Goal: Task Accomplishment & Management: Use online tool/utility

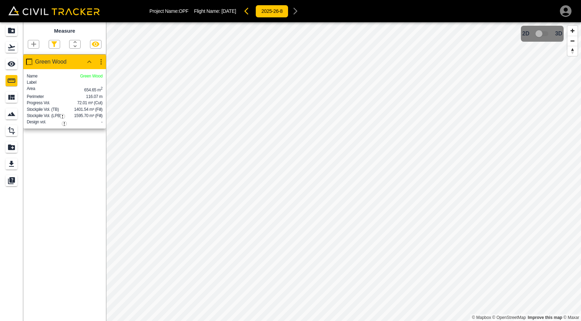
click at [30, 43] on icon "button" at bounding box center [34, 44] width 8 height 8
click at [40, 79] on p "Polygon" at bounding box center [33, 78] width 17 height 6
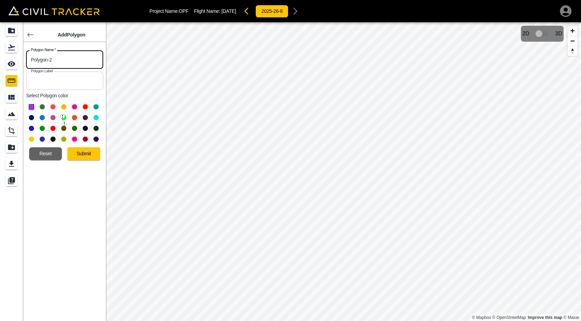
drag, startPoint x: 62, startPoint y: 62, endPoint x: 3, endPoint y: 59, distance: 59.5
click at [3, 59] on div "Add Polygon Polygon Name   * Polygon-2 Polygon Name * Polygon Label Polygon Lab…" at bounding box center [53, 171] width 106 height 299
type input "25.3"
click at [77, 153] on button "Submit" at bounding box center [83, 153] width 33 height 13
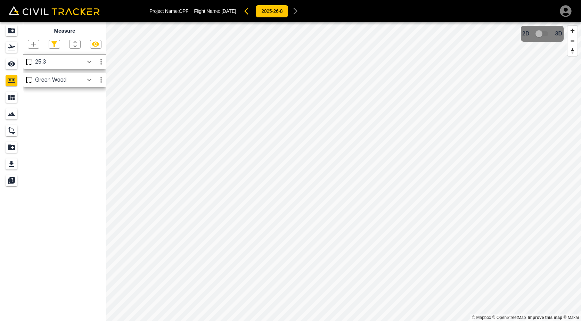
click at [34, 45] on icon "button" at bounding box center [33, 44] width 5 height 5
click at [35, 75] on p "Polygon" at bounding box center [33, 78] width 17 height 6
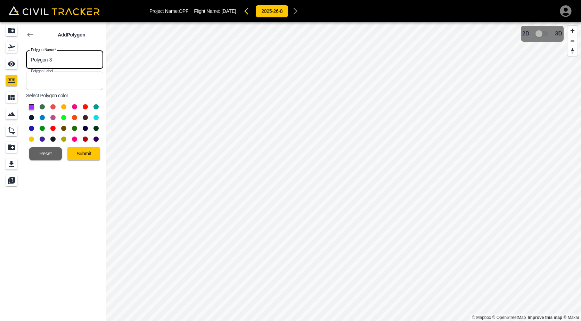
drag, startPoint x: 65, startPoint y: 61, endPoint x: -30, endPoint y: 54, distance: 95.5
click at [0, 54] on html "Project Name: OPF Flight Name: [DATE] 2025-26-8 Add Polygon Polygon Name   * Po…" at bounding box center [290, 160] width 581 height 321
type input "5"
type input "25.3b"
click at [41, 107] on button at bounding box center [42, 106] width 5 height 5
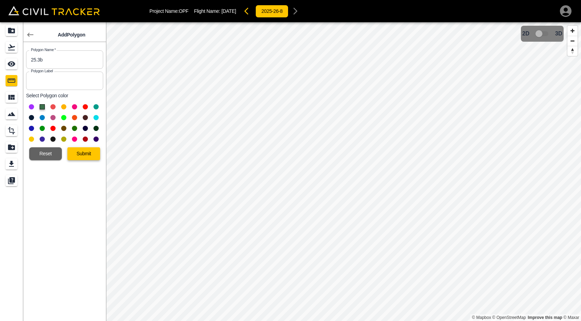
click at [84, 151] on button "Submit" at bounding box center [83, 153] width 33 height 13
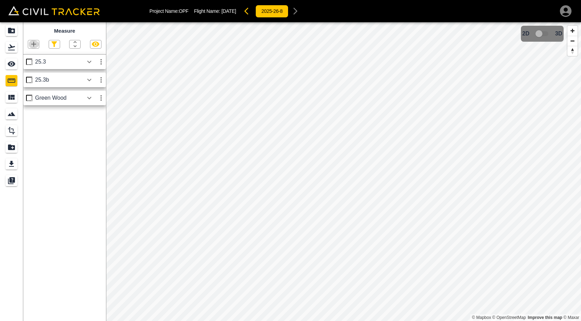
click at [33, 43] on icon "button" at bounding box center [34, 44] width 8 height 8
click at [29, 78] on p "Polygon" at bounding box center [33, 78] width 17 height 6
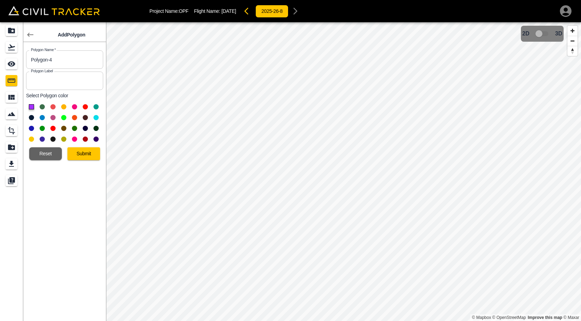
click at [51, 108] on button at bounding box center [52, 106] width 5 height 5
drag, startPoint x: 62, startPoint y: 55, endPoint x: 11, endPoint y: 61, distance: 50.8
click at [14, 60] on div "Add Polygon Polygon Name   * Polygon-4 Polygon Name * Polygon Label Polygon Lab…" at bounding box center [53, 171] width 106 height 299
type input "25.4"
click at [83, 153] on button "Submit" at bounding box center [83, 153] width 33 height 13
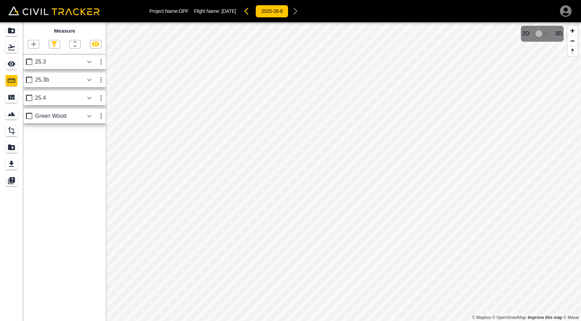
click at [87, 99] on icon "button" at bounding box center [89, 98] width 8 height 8
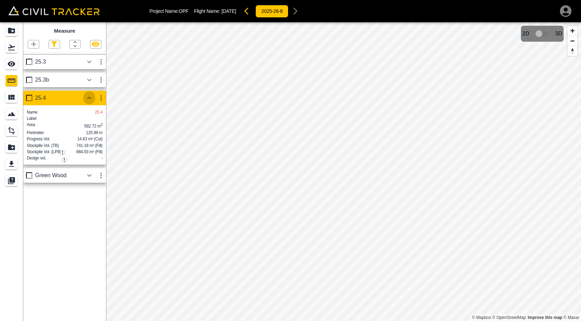
click at [87, 99] on icon "button" at bounding box center [89, 98] width 8 height 8
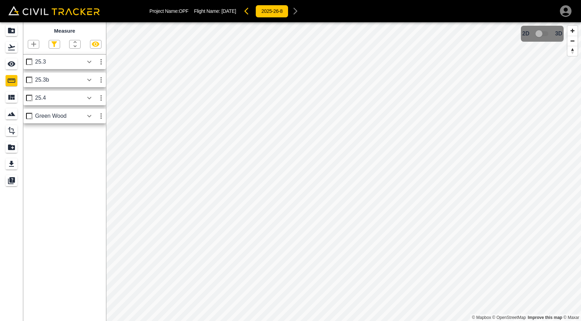
click at [36, 44] on icon "button" at bounding box center [34, 44] width 8 height 8
click at [39, 80] on p "Polygon" at bounding box center [33, 78] width 17 height 6
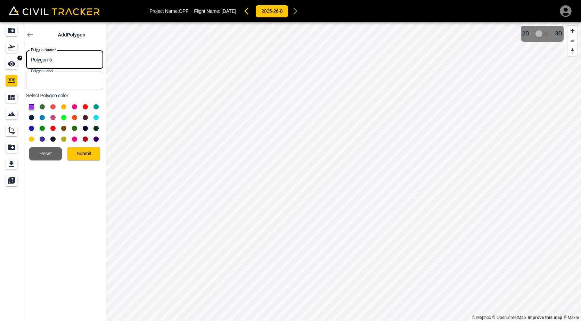
drag, startPoint x: 60, startPoint y: 57, endPoint x: -5, endPoint y: 54, distance: 65.4
click at [0, 54] on html "Project Name: OPF Flight Name: [DATE] 2025-26-8 Add Polygon Polygon Name   * Po…" at bounding box center [290, 160] width 581 height 321
type input "25.5a"
click at [65, 106] on button at bounding box center [63, 106] width 5 height 5
click at [79, 151] on button "Submit" at bounding box center [83, 153] width 33 height 13
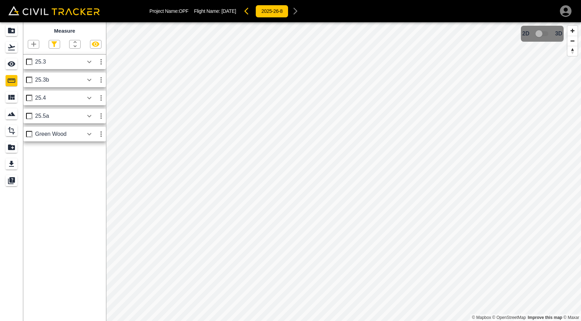
click at [90, 117] on icon "button" at bounding box center [89, 116] width 4 height 2
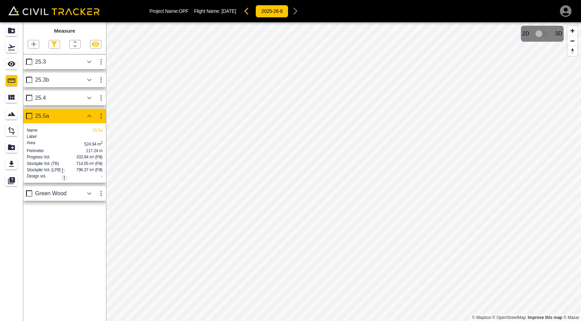
click at [253, 13] on icon "button" at bounding box center [248, 11] width 8 height 8
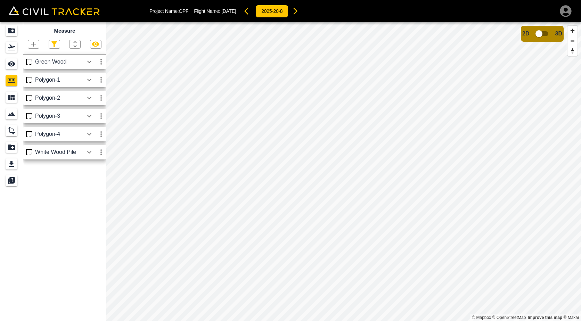
click at [298, 12] on icon "button" at bounding box center [295, 11] width 4 height 7
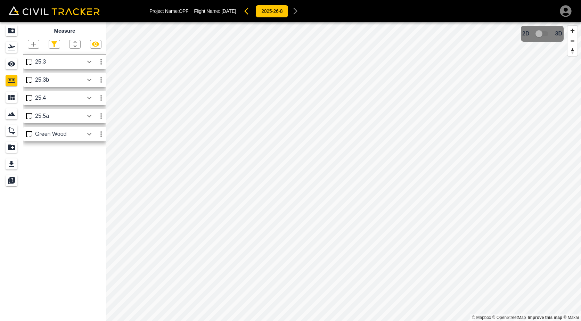
click at [253, 13] on icon "button" at bounding box center [248, 11] width 8 height 8
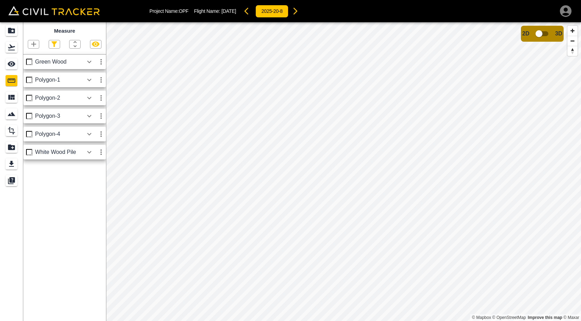
click at [300, 11] on icon "button" at bounding box center [295, 11] width 8 height 8
